Goal: Task Accomplishment & Management: Use online tool/utility

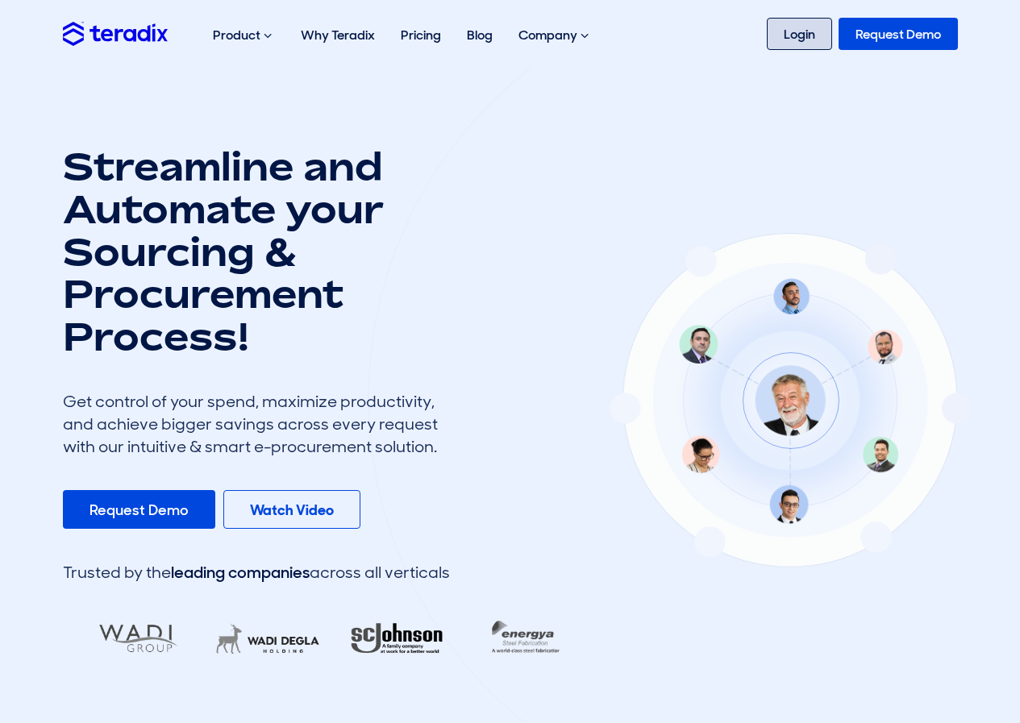
click at [803, 43] on link "Login" at bounding box center [799, 34] width 65 height 32
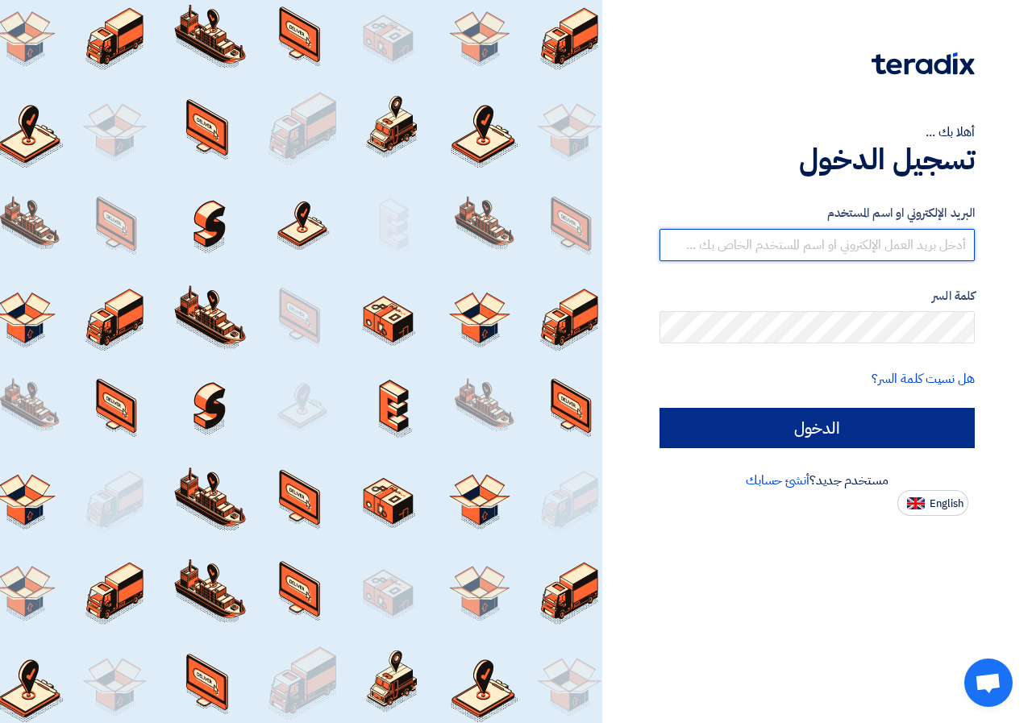
type input "[EMAIL_ADDRESS][DOMAIN_NAME]"
click at [777, 436] on input "الدخول" at bounding box center [817, 428] width 315 height 40
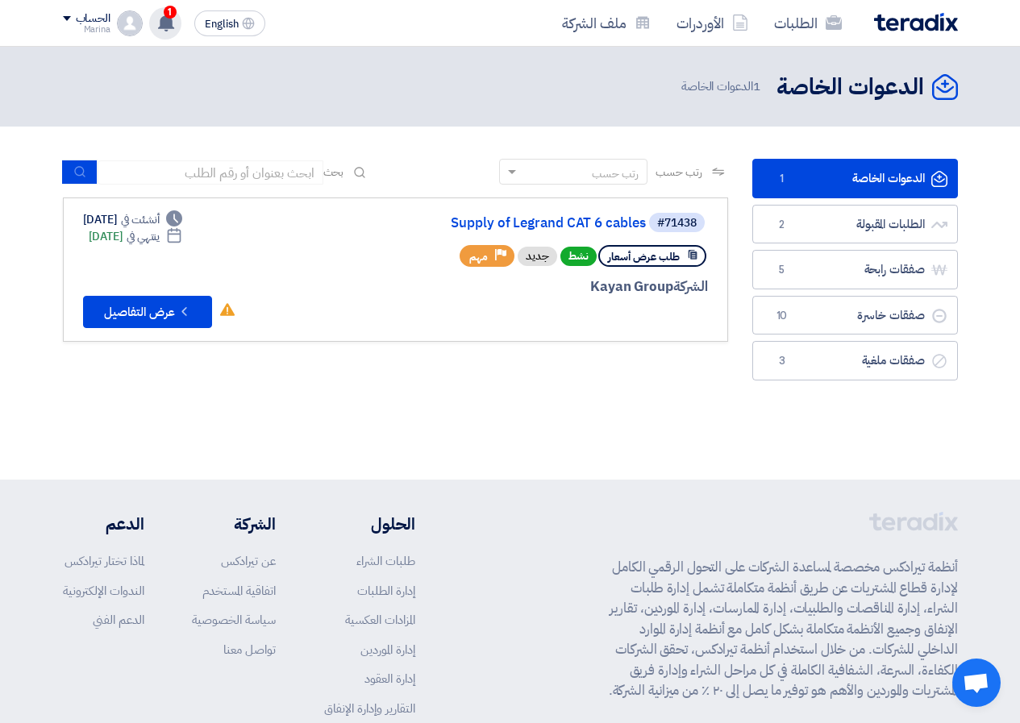
click at [159, 31] on icon at bounding box center [166, 23] width 18 height 18
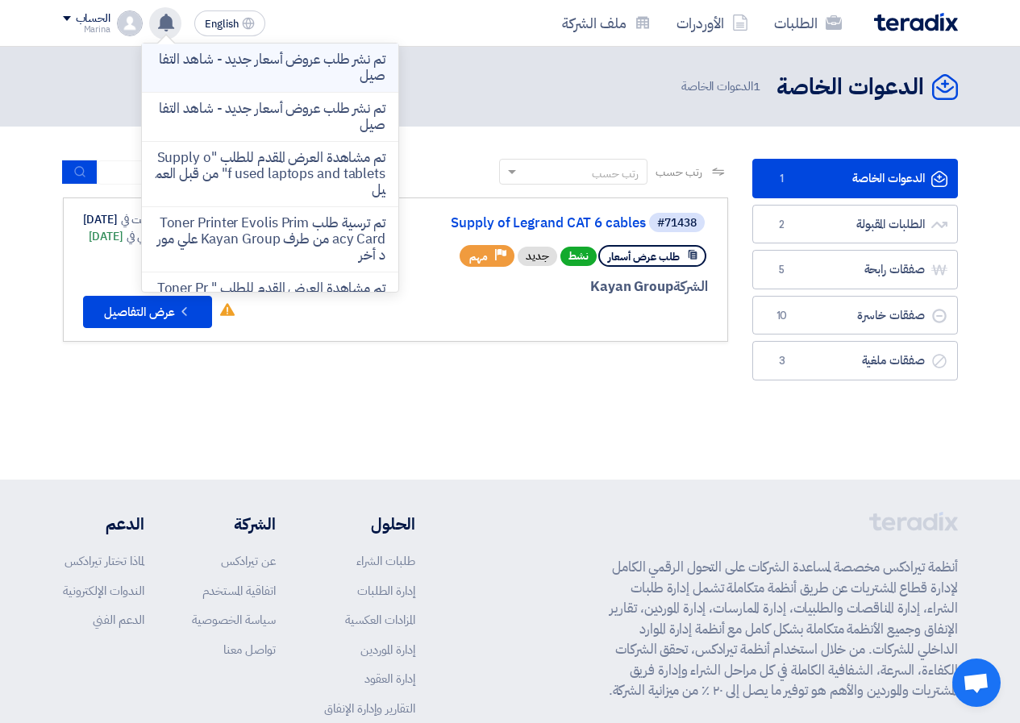
click at [192, 79] on p "تم نشر طلب عروض أسعار جديد - شاهد التفاصيل" at bounding box center [270, 68] width 231 height 32
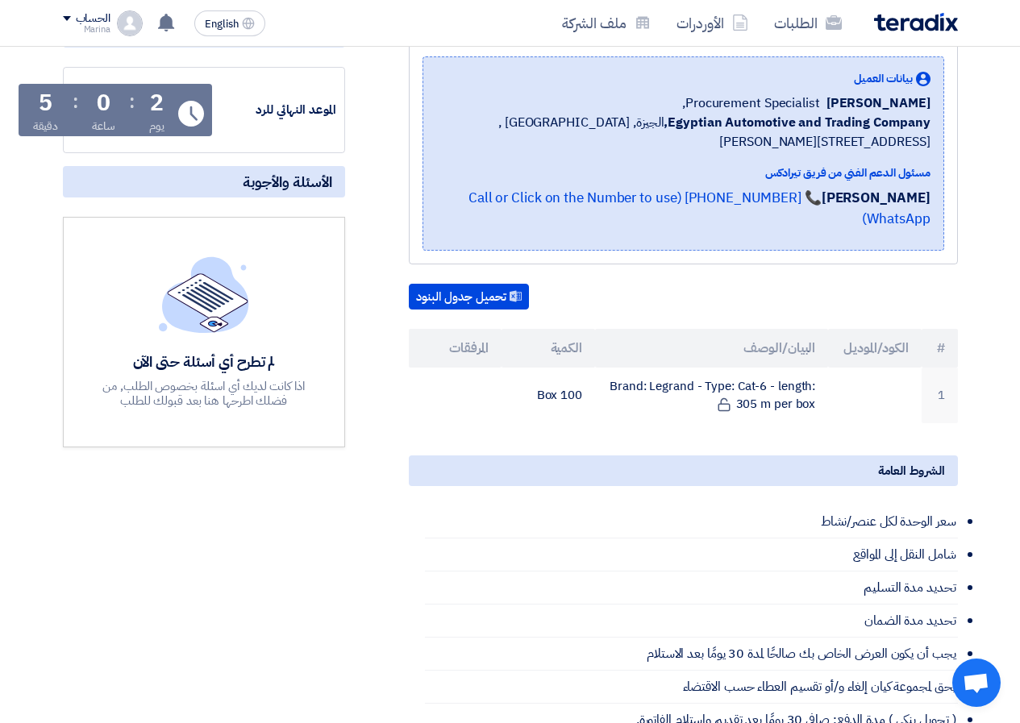
scroll to position [242, 0]
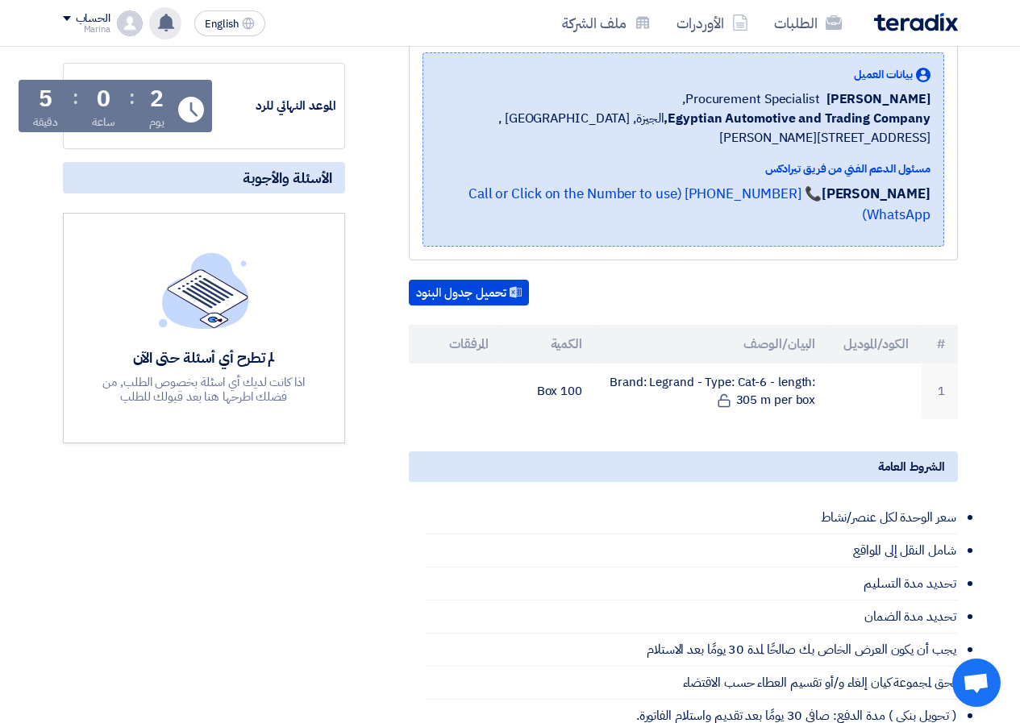
click at [169, 29] on icon at bounding box center [166, 23] width 18 height 18
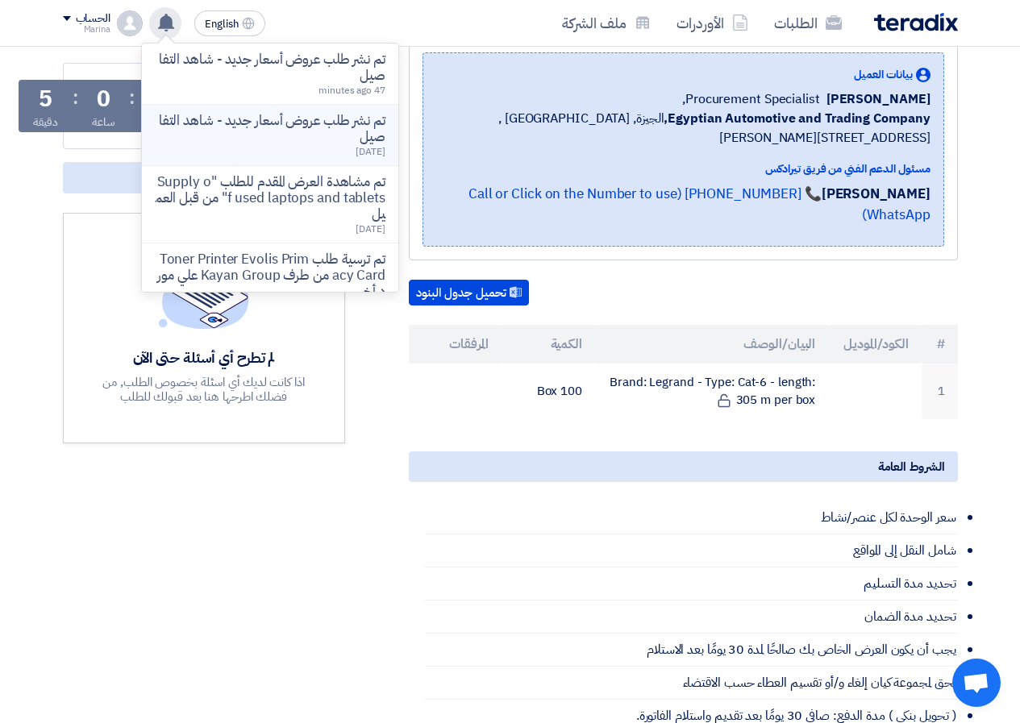
click at [214, 135] on p "تم نشر طلب عروض أسعار جديد - شاهد التفاصيل" at bounding box center [270, 129] width 231 height 32
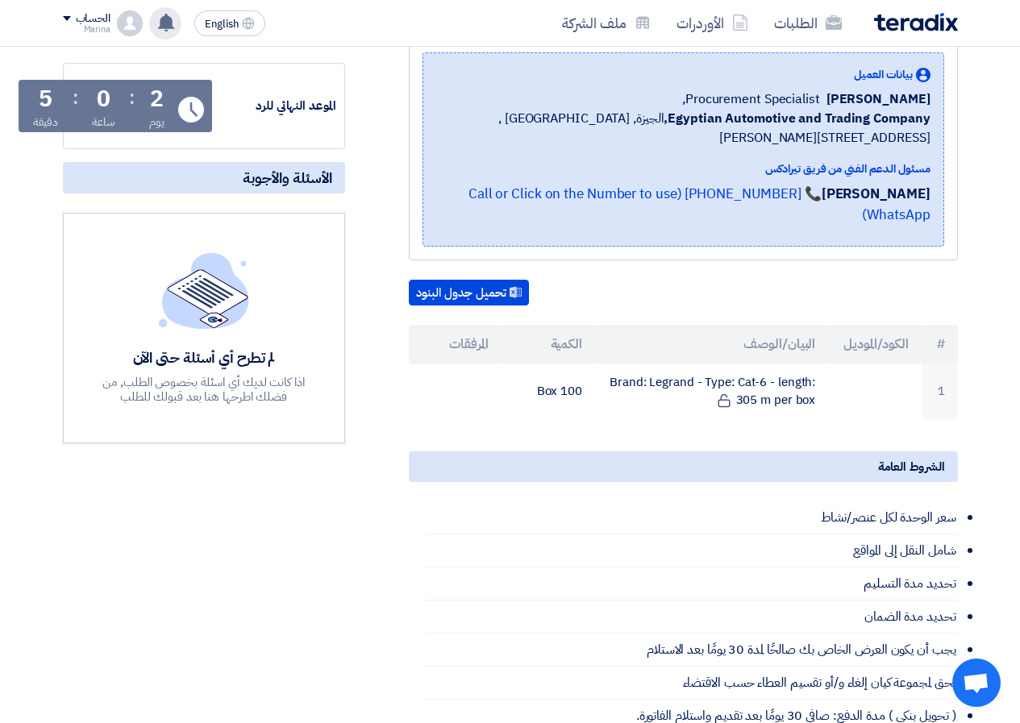
scroll to position [281, 0]
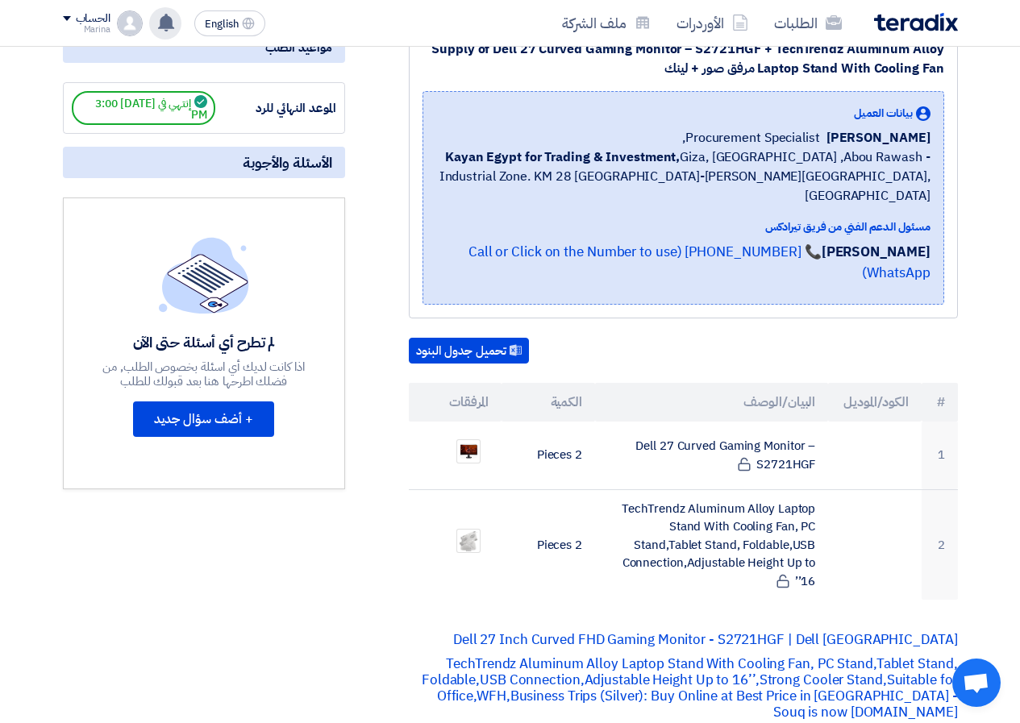
click at [163, 23] on use at bounding box center [166, 23] width 16 height 18
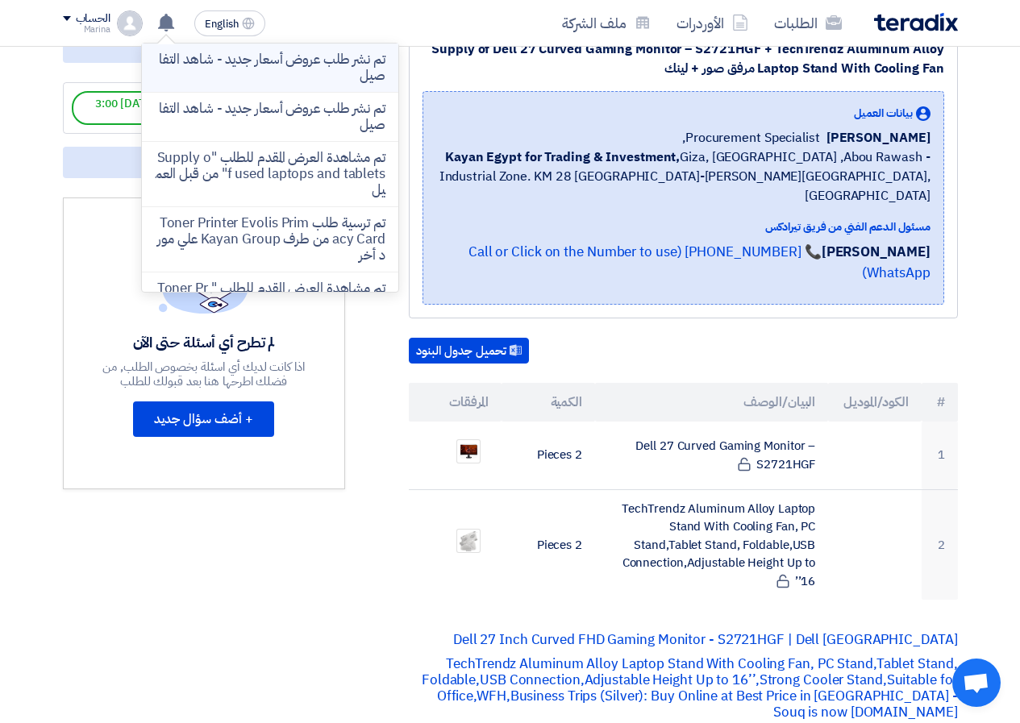
click at [187, 77] on p "تم نشر طلب عروض أسعار جديد - شاهد التفاصيل" at bounding box center [270, 68] width 231 height 32
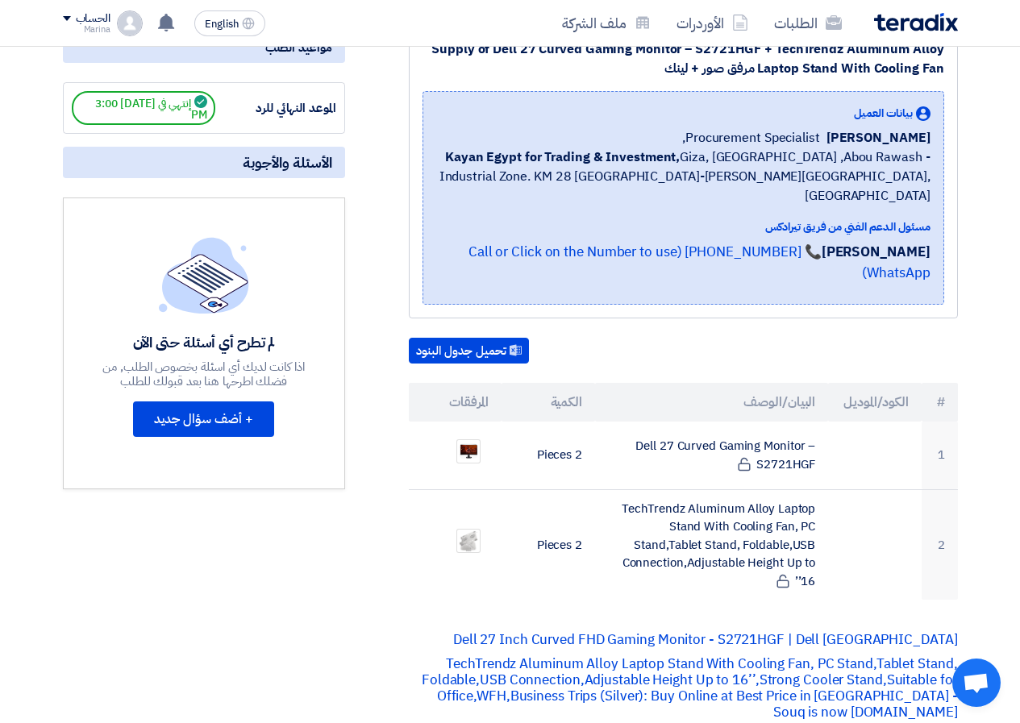
scroll to position [242, 0]
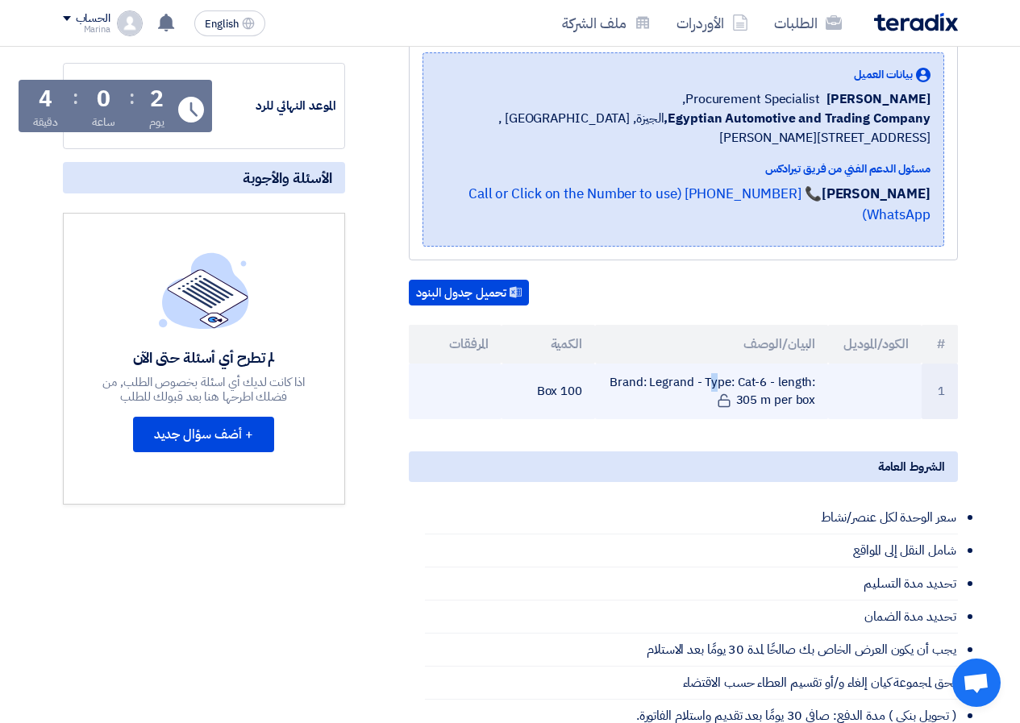
click at [619, 376] on td "Brand: Legrand - Type: Cat-6 - length: 305 m per box" at bounding box center [711, 392] width 233 height 56
click at [727, 391] on span at bounding box center [725, 400] width 21 height 18
click at [704, 406] on td "Brand: Legrand - Type: Cat-6 - length: 305 m per box" at bounding box center [711, 392] width 233 height 56
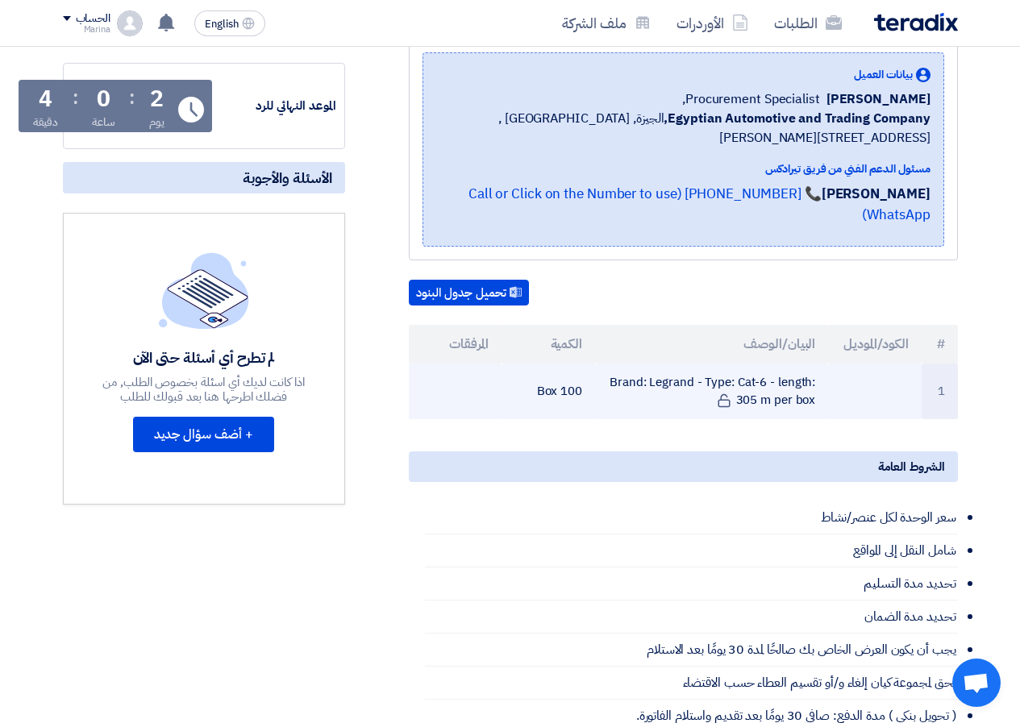
click at [769, 388] on td "Brand: Legrand - Type: Cat-6 - length: 305 m per box" at bounding box center [711, 392] width 233 height 56
click at [560, 393] on td "100 Box" at bounding box center [549, 392] width 94 height 56
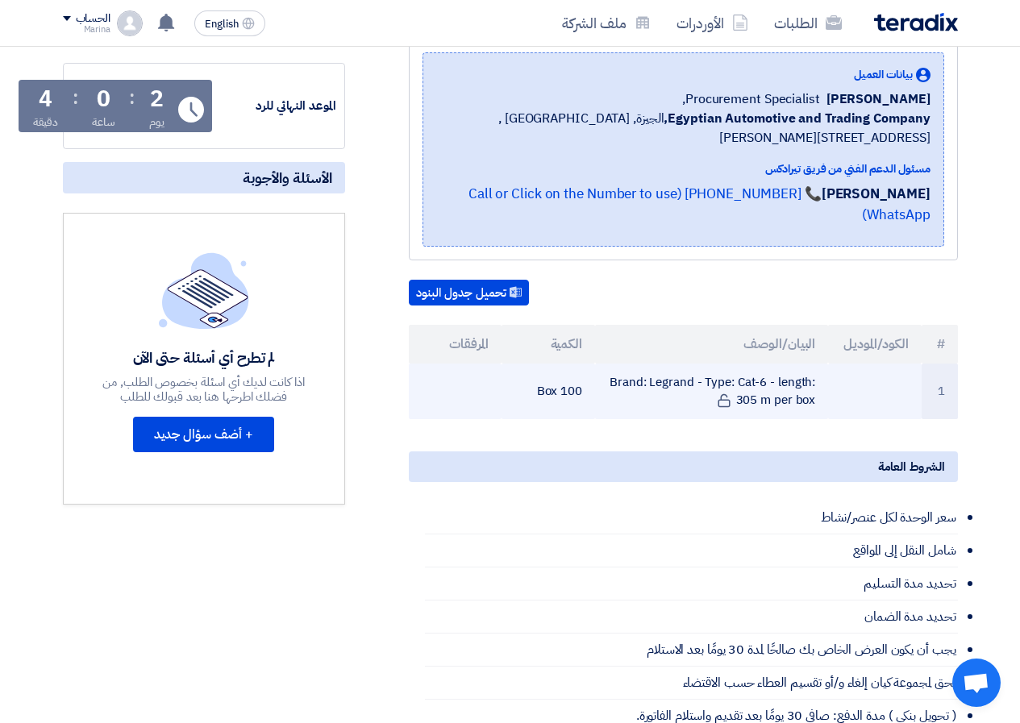
drag, startPoint x: 520, startPoint y: 400, endPoint x: 543, endPoint y: 391, distance: 24.3
click at [521, 402] on td "100 Box" at bounding box center [549, 392] width 94 height 56
click at [568, 385] on td "100 Box" at bounding box center [549, 392] width 94 height 56
click at [536, 393] on td "100 Box" at bounding box center [549, 392] width 94 height 56
click at [559, 390] on td "100 Box" at bounding box center [549, 392] width 94 height 56
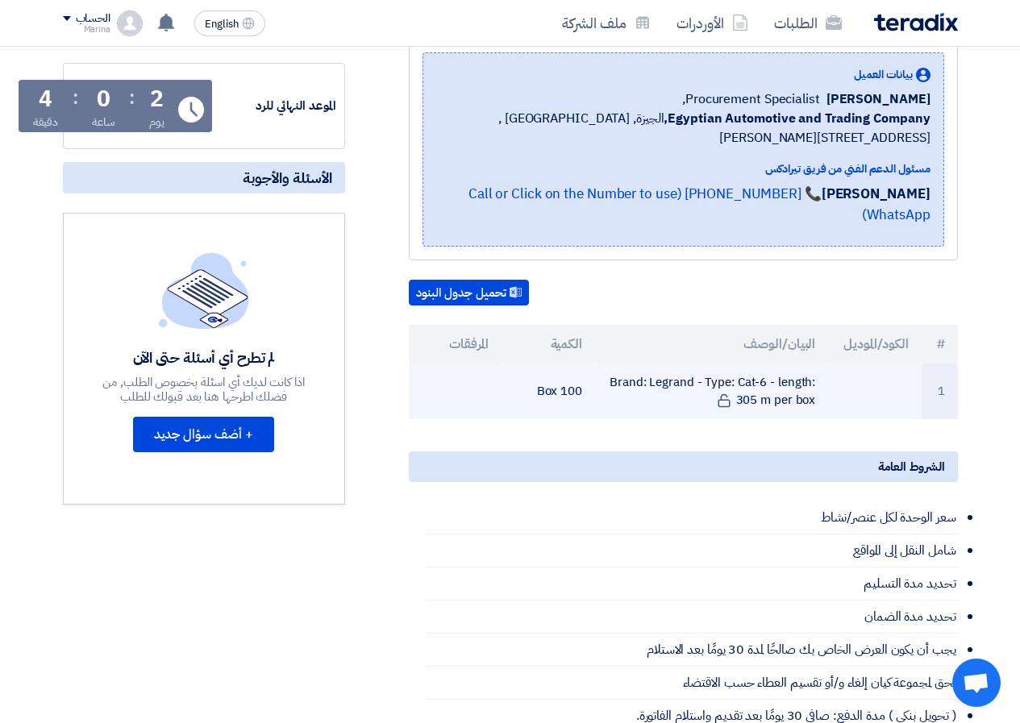
click at [580, 390] on td "100 Box" at bounding box center [549, 392] width 94 height 56
click at [536, 393] on td "100 Box" at bounding box center [549, 392] width 94 height 56
click at [611, 381] on td "Brand: Legrand - Type: Cat-6 - length: 305 m per box" at bounding box center [711, 392] width 233 height 56
drag, startPoint x: 616, startPoint y: 379, endPoint x: 738, endPoint y: 381, distance: 121.8
click at [738, 381] on td "Brand: Legrand - Type: Cat-6 - length: 305 m per box" at bounding box center [711, 392] width 233 height 56
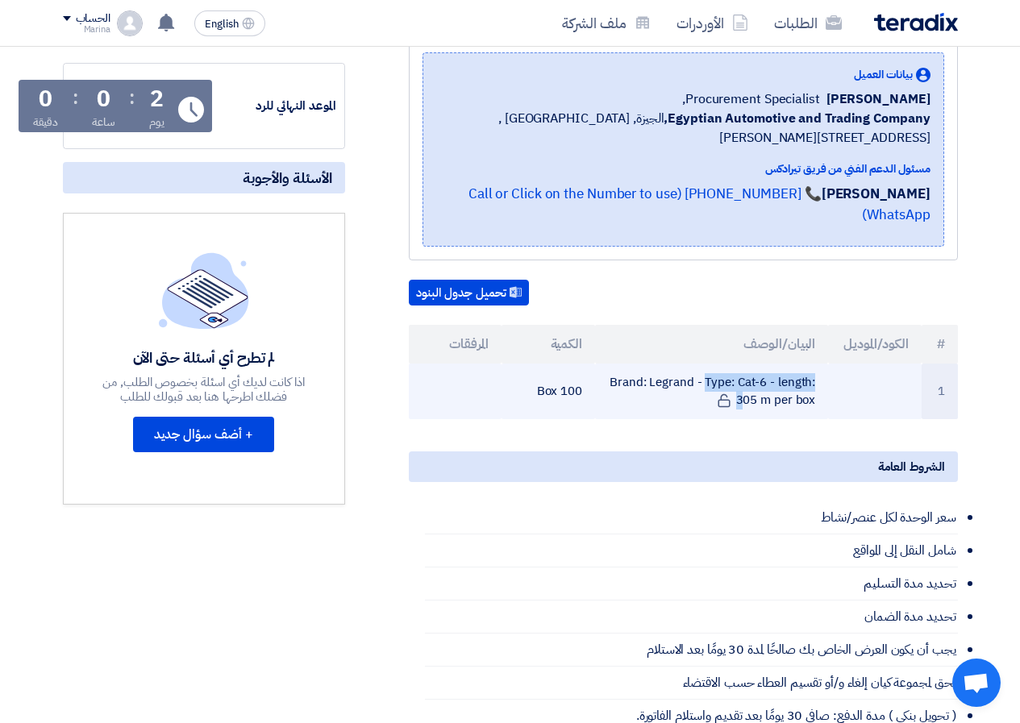
click at [738, 381] on td "Brand: Legrand - Type: Cat-6 - length: 305 m per box" at bounding box center [711, 392] width 233 height 56
click at [734, 382] on td "Brand: Legrand - Type: Cat-6 - length: 305 m per box" at bounding box center [711, 392] width 233 height 56
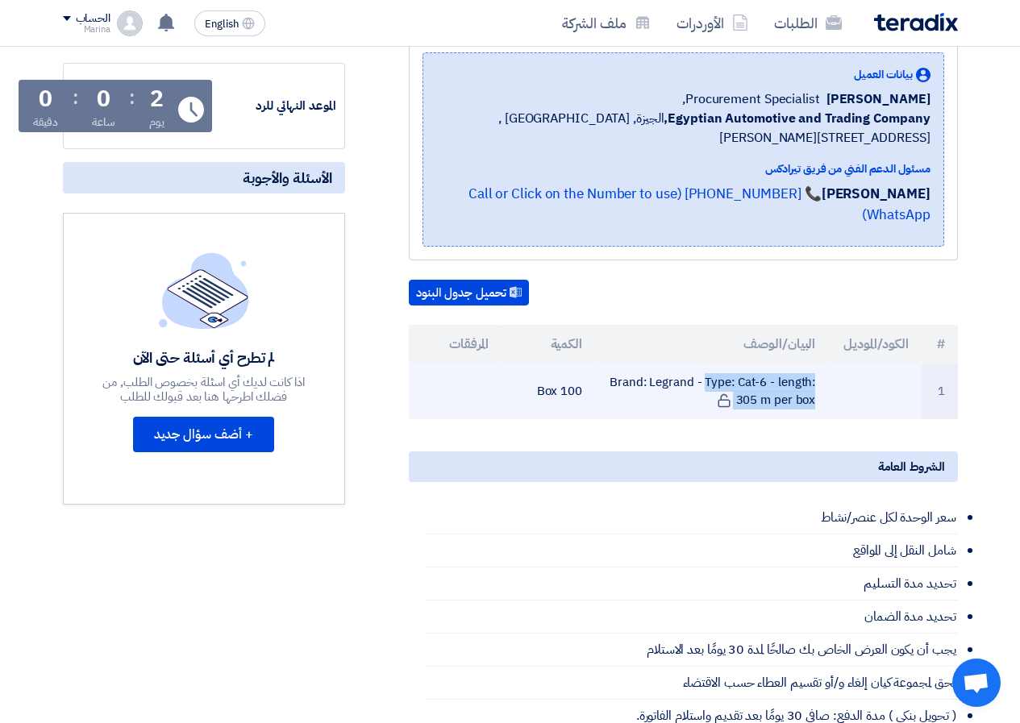
copy tr "Brand: Legrand - Type: Cat-6 - length: 305 m per box"
